Goal: Task Accomplishment & Management: Complete application form

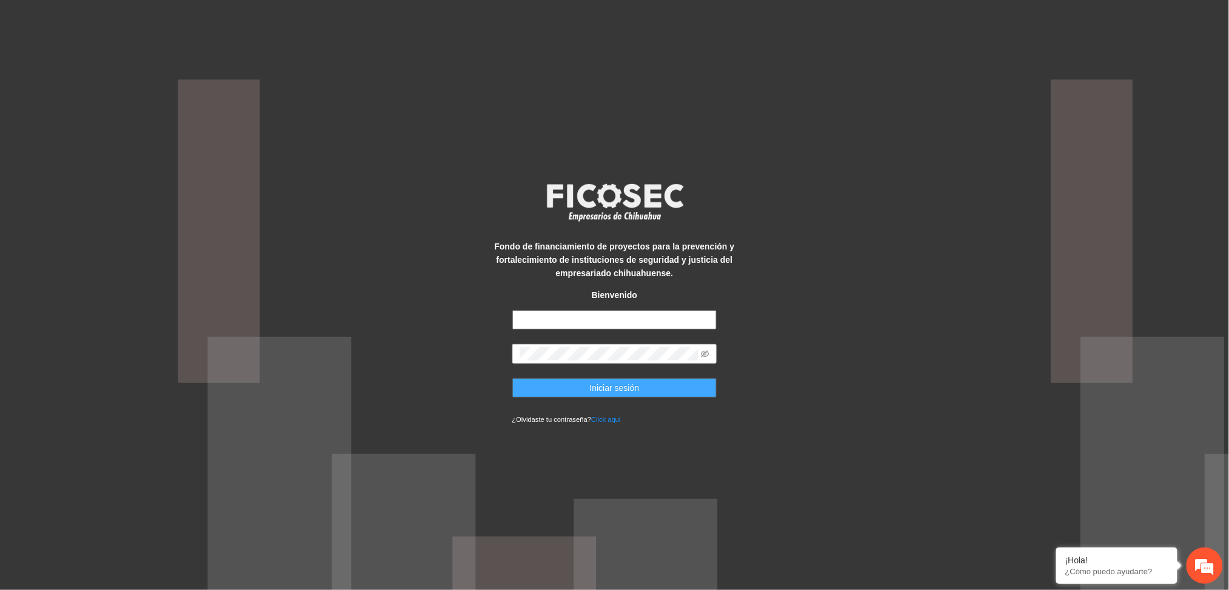
type input "**********"
click at [569, 385] on button "Iniciar sesión" at bounding box center [614, 387] width 205 height 19
click at [574, 387] on button "Iniciar sesión" at bounding box center [614, 387] width 205 height 19
click at [548, 383] on button "Iniciar sesión" at bounding box center [614, 387] width 205 height 19
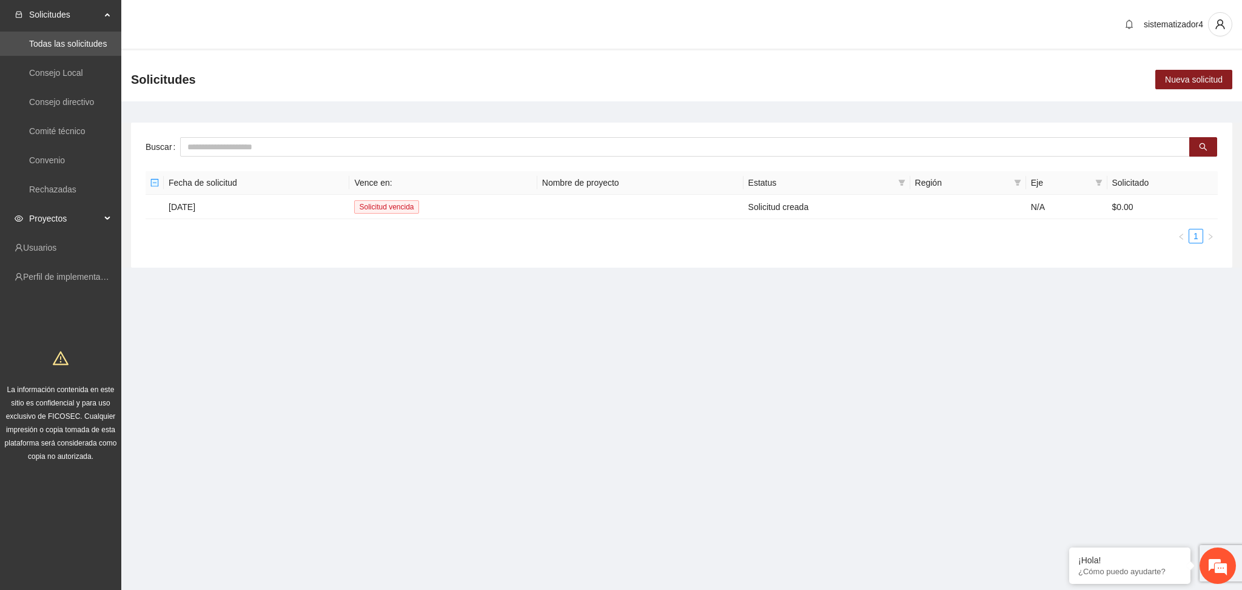
click at [33, 223] on span "Proyectos" at bounding box center [65, 218] width 72 height 24
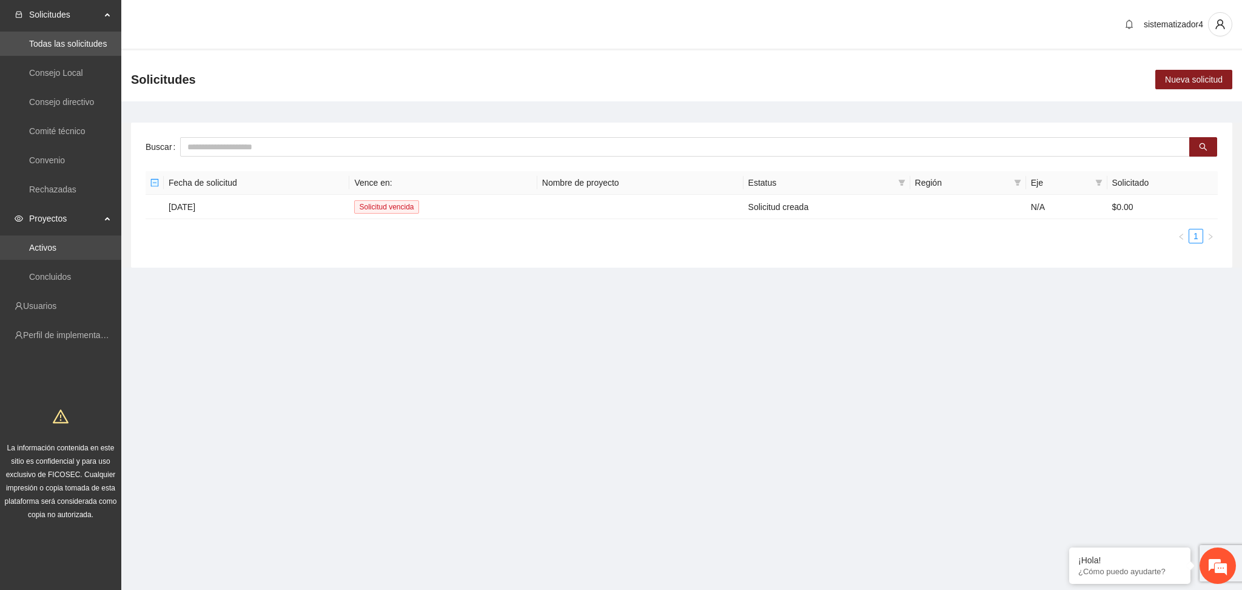
click at [33, 243] on link "Activos" at bounding box center [42, 248] width 27 height 10
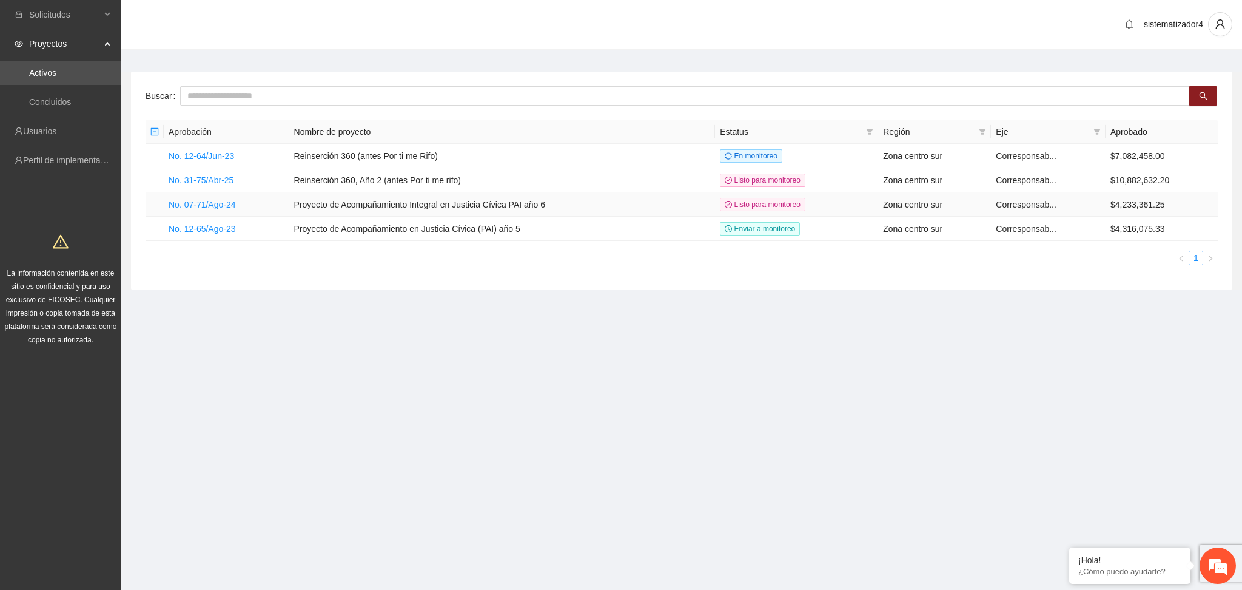
click at [195, 212] on td "No. 07-71/Ago-24" at bounding box center [227, 204] width 126 height 24
click at [198, 205] on link "No. 07-71/Ago-24" at bounding box center [202, 205] width 67 height 10
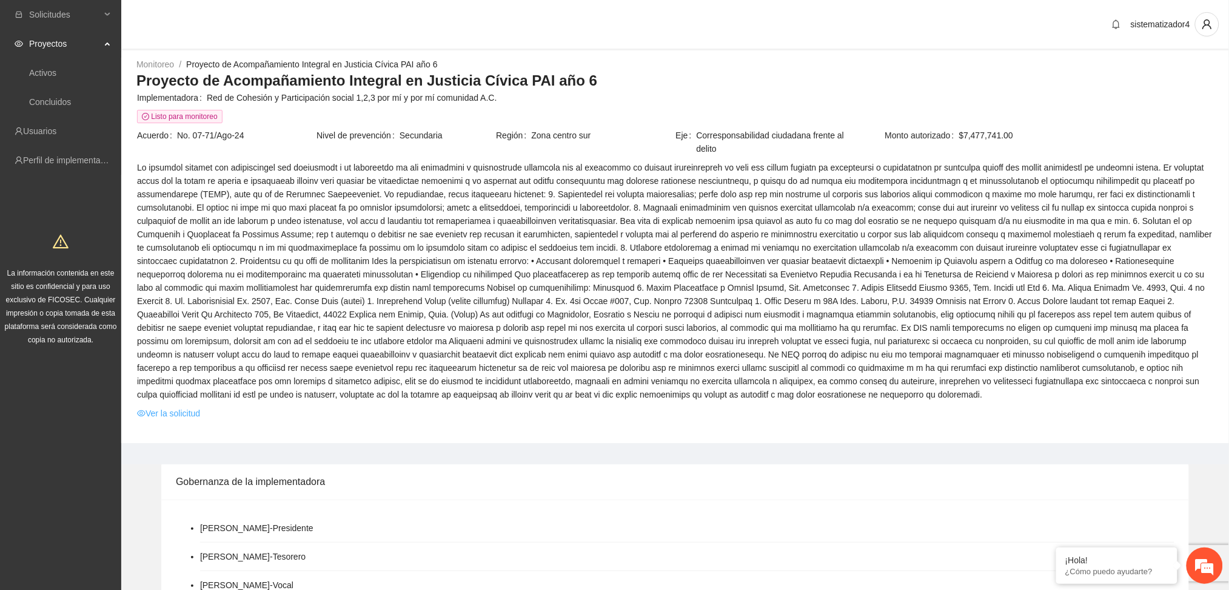
click at [177, 412] on link "Ver la solicitud" at bounding box center [168, 412] width 63 height 13
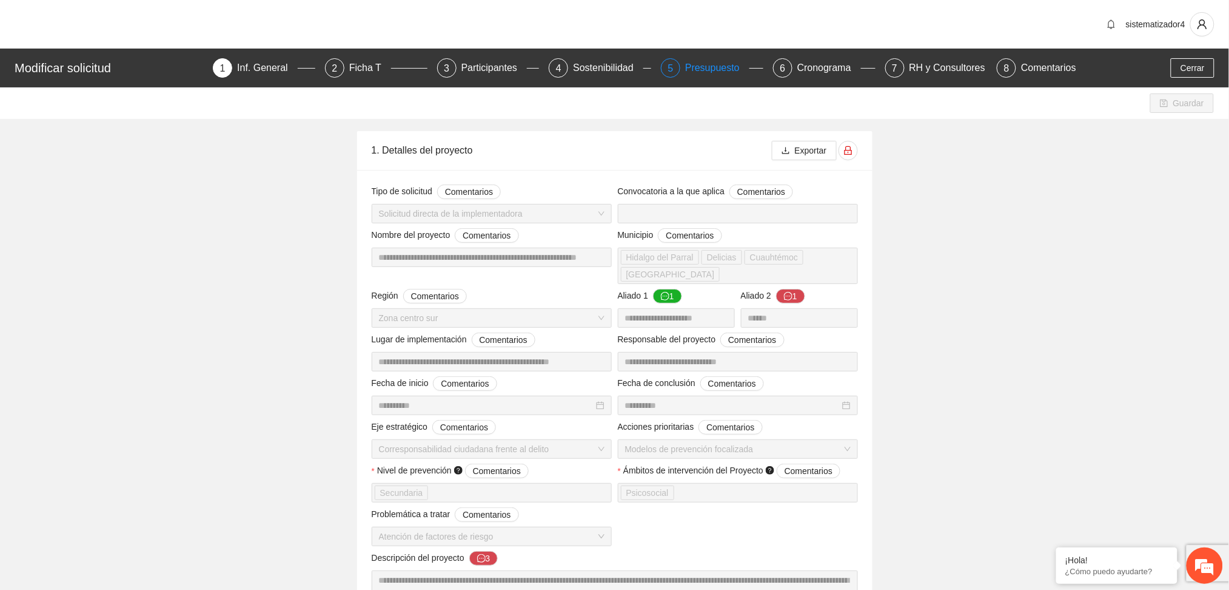
click at [716, 63] on div "Presupuesto" at bounding box center [717, 67] width 64 height 19
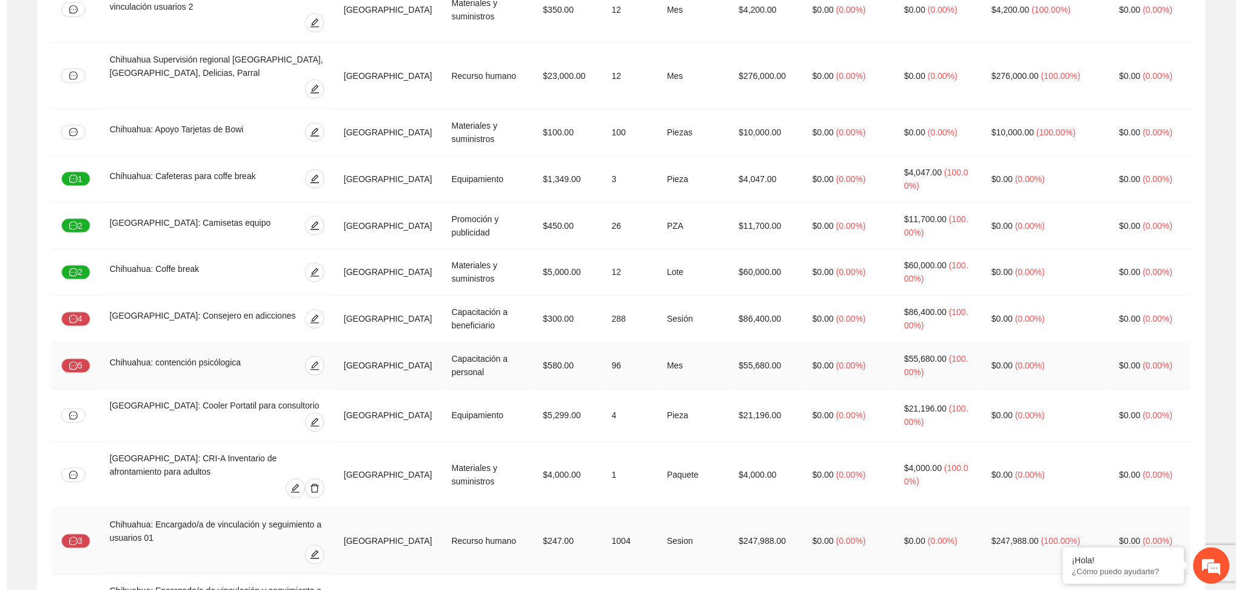
scroll to position [728, 0]
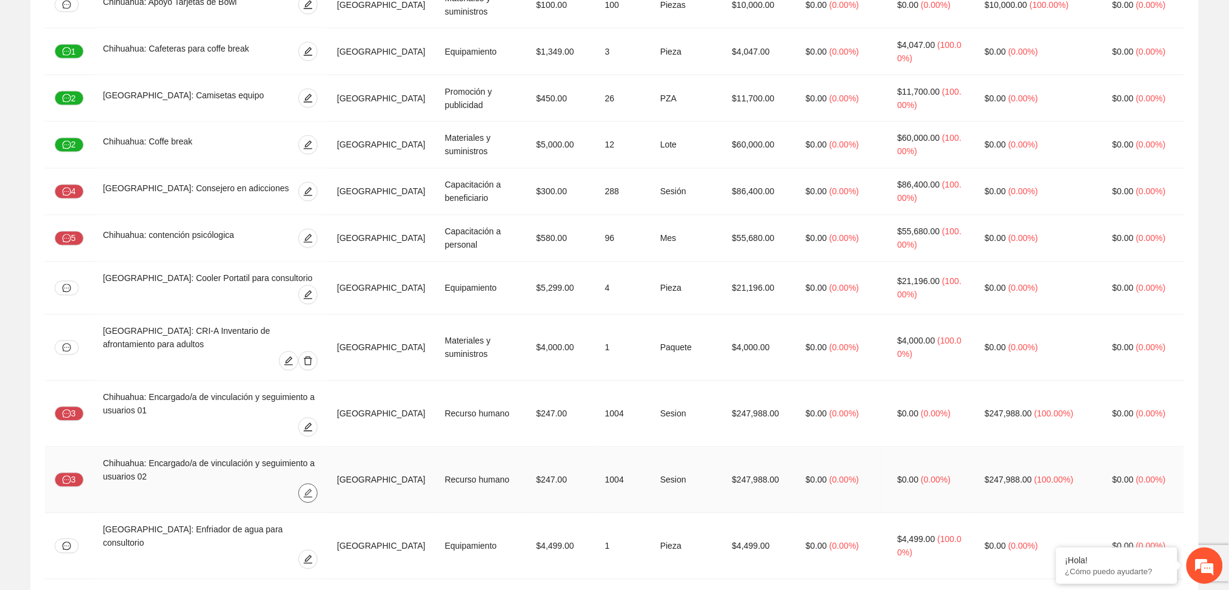
click at [313, 488] on icon "edit" at bounding box center [308, 493] width 10 height 10
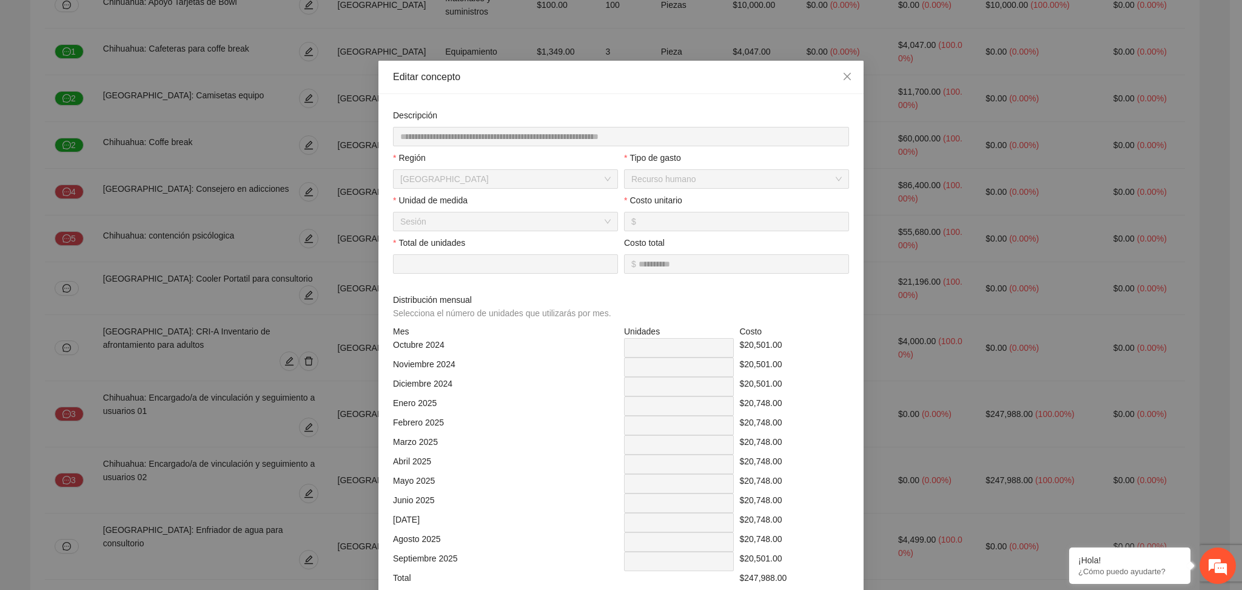
click at [595, 218] on div "**********" at bounding box center [621, 410] width 462 height 603
